Goal: Navigation & Orientation: Find specific page/section

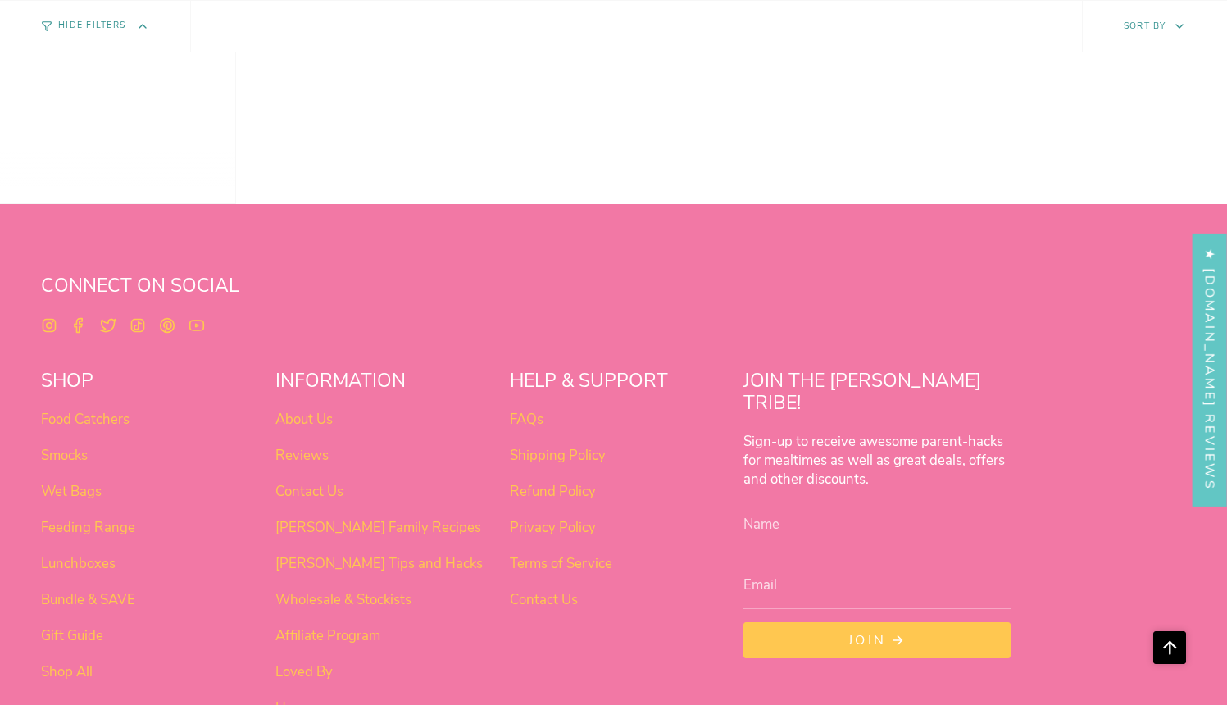
scroll to position [1300, 0]
